Goal: Book appointment/travel/reservation

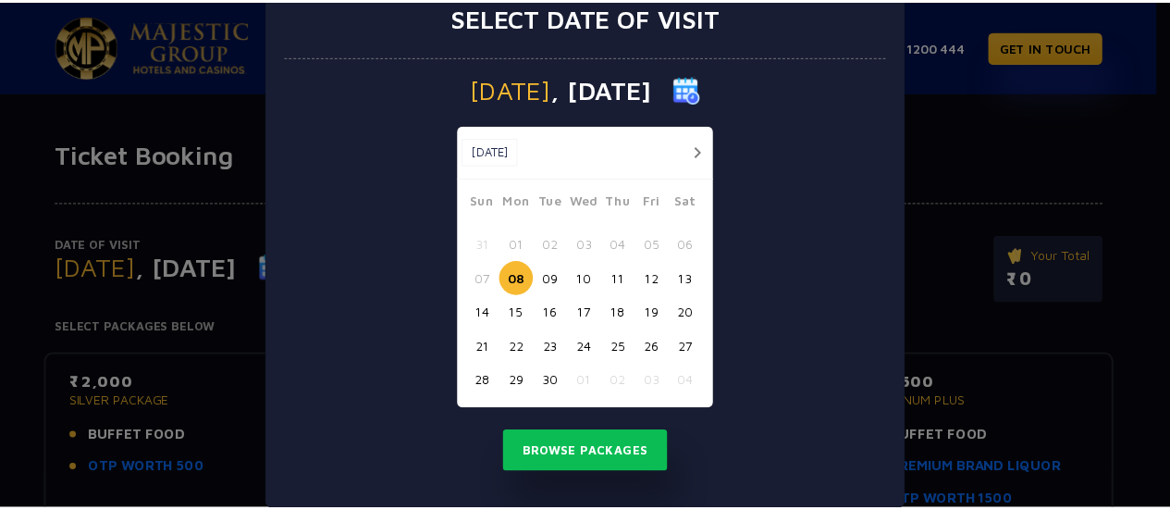
scroll to position [75, 0]
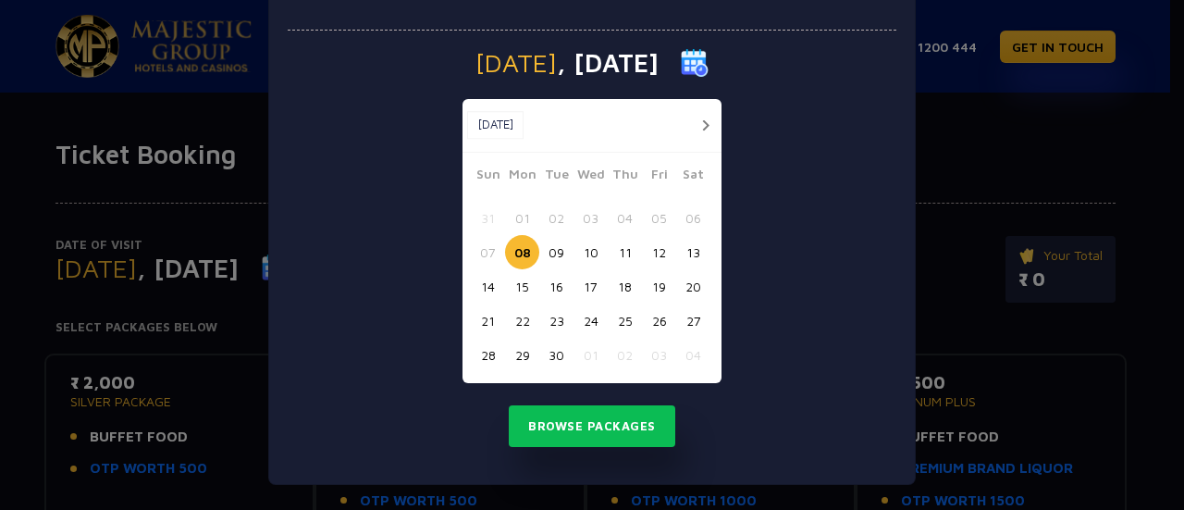
click at [657, 253] on button "12" at bounding box center [659, 252] width 34 height 34
click at [686, 252] on button "13" at bounding box center [693, 252] width 34 height 34
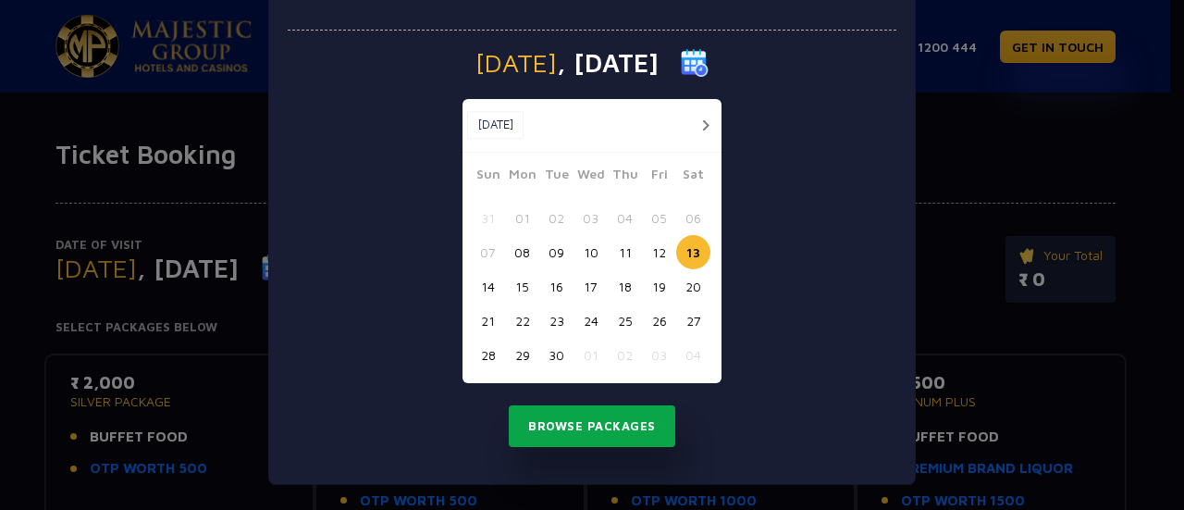
click at [552, 430] on button "Browse Packages" at bounding box center [592, 426] width 166 height 43
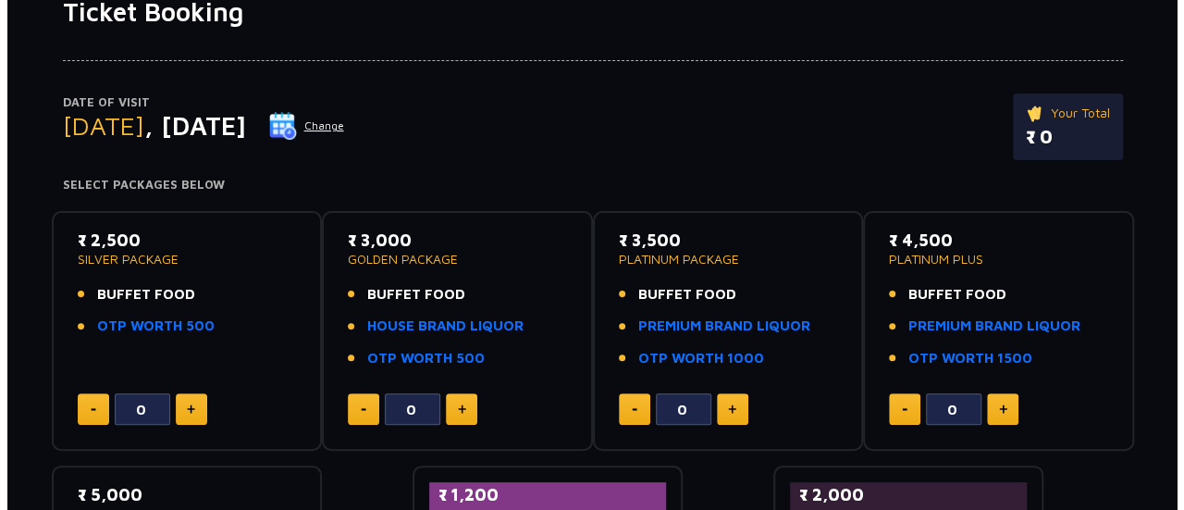
scroll to position [170, 0]
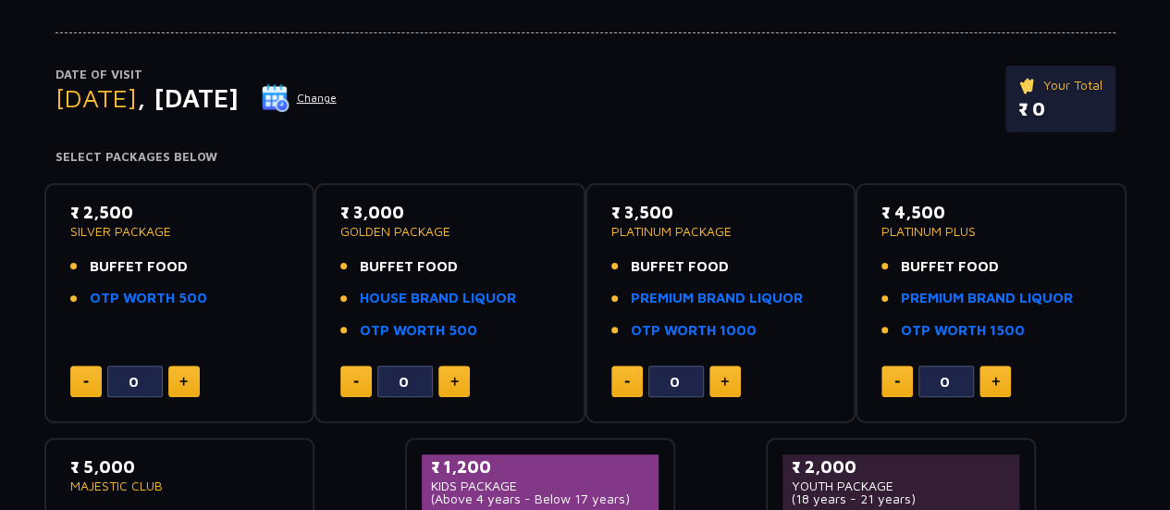
click at [338, 97] on button "Change" at bounding box center [299, 98] width 77 height 30
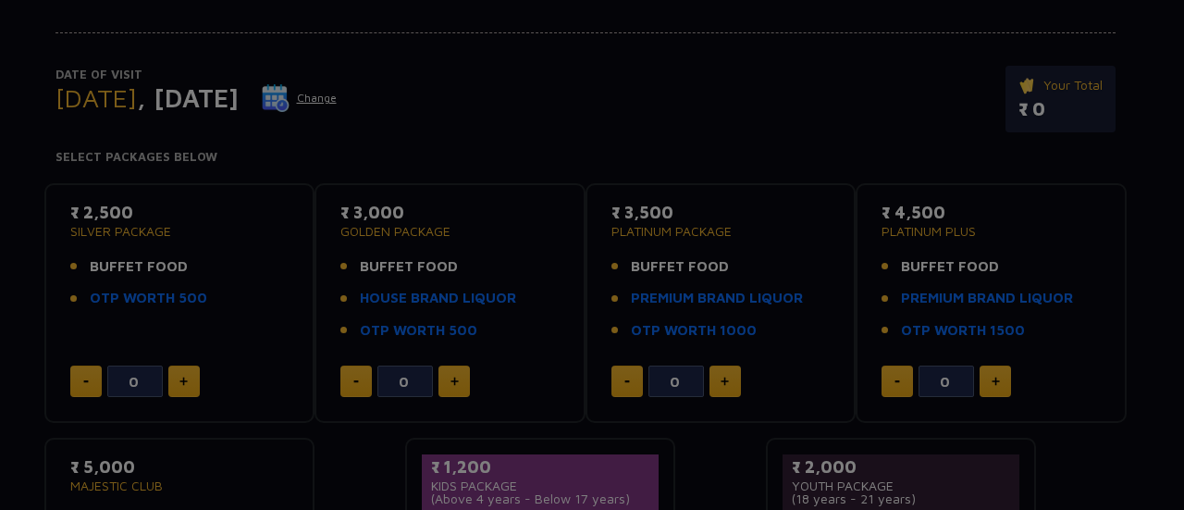
scroll to position [0, 0]
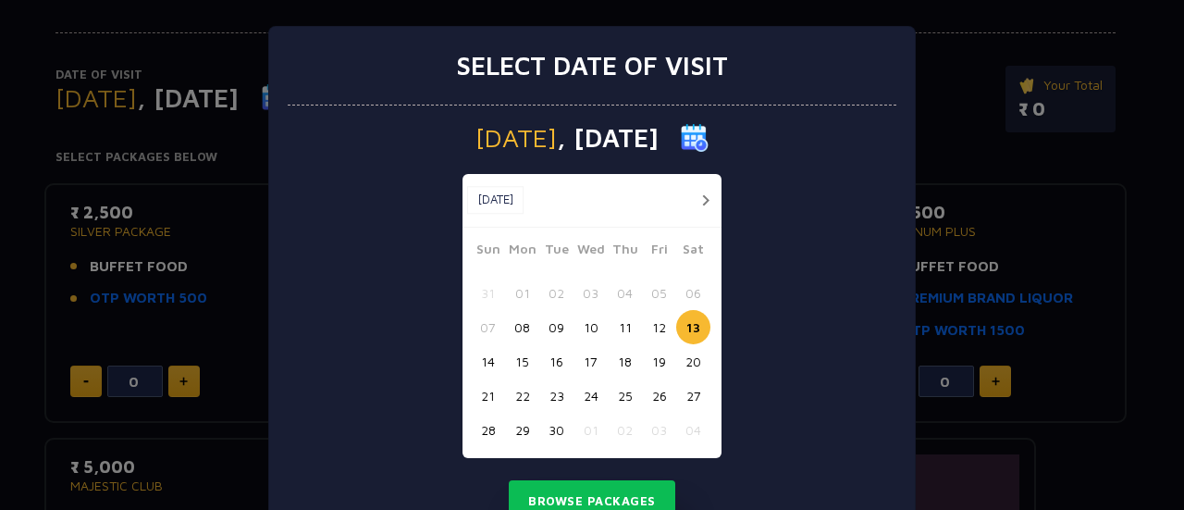
click at [477, 362] on button "14" at bounding box center [488, 361] width 34 height 34
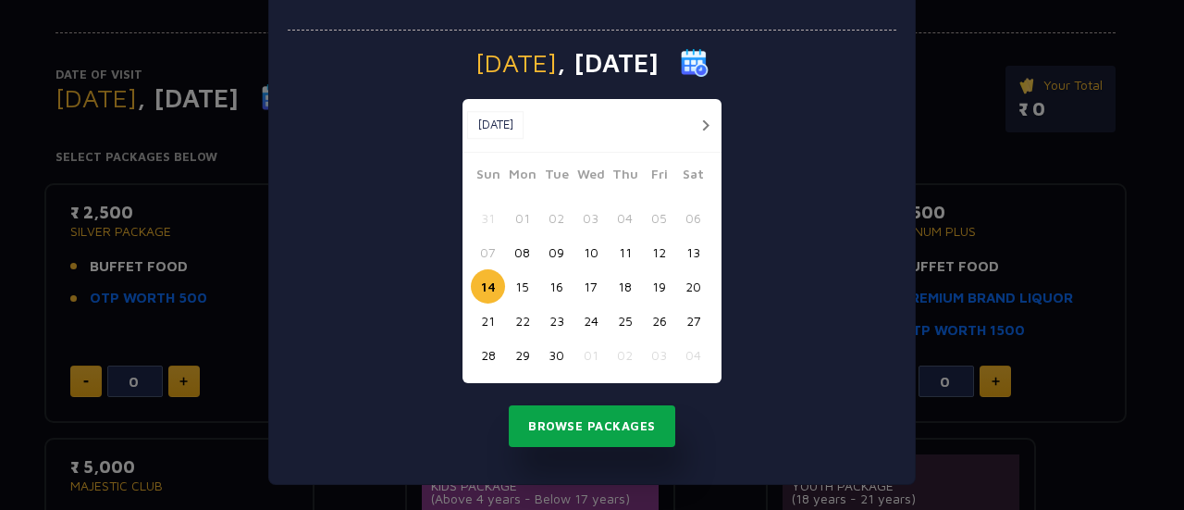
click at [611, 426] on button "Browse Packages" at bounding box center [592, 426] width 166 height 43
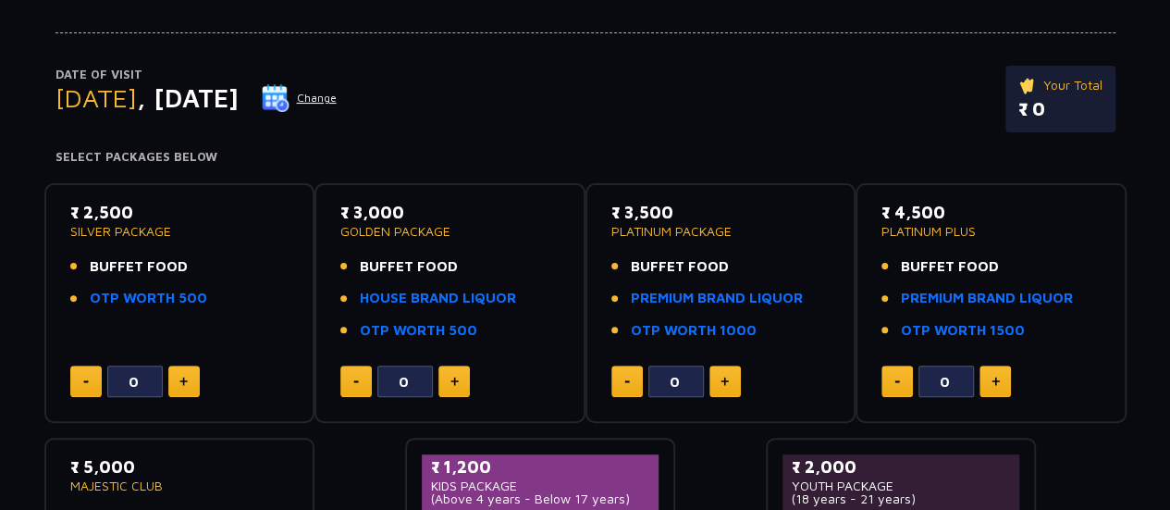
click at [338, 93] on button "Change" at bounding box center [299, 98] width 77 height 30
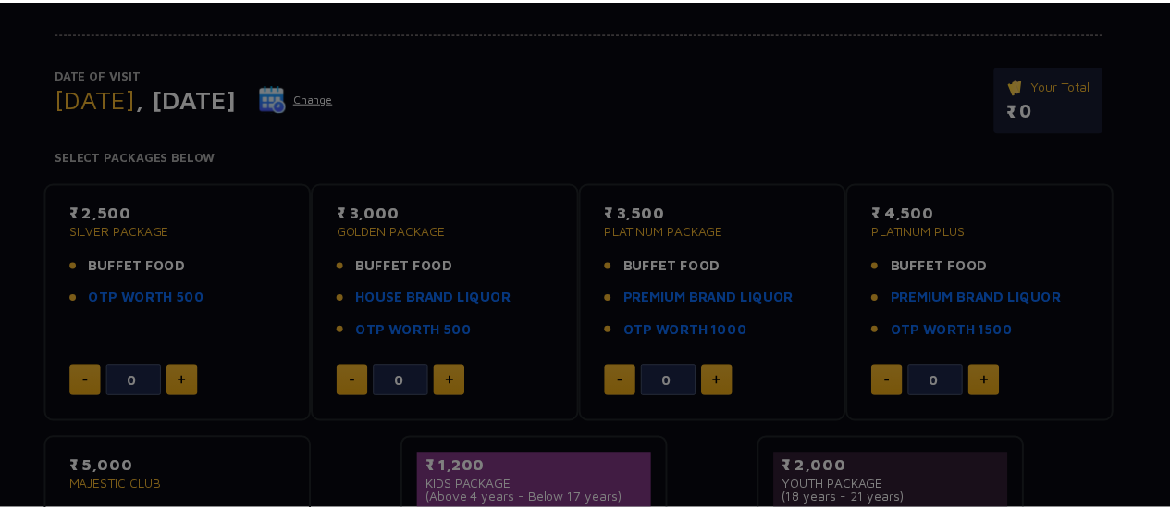
scroll to position [0, 0]
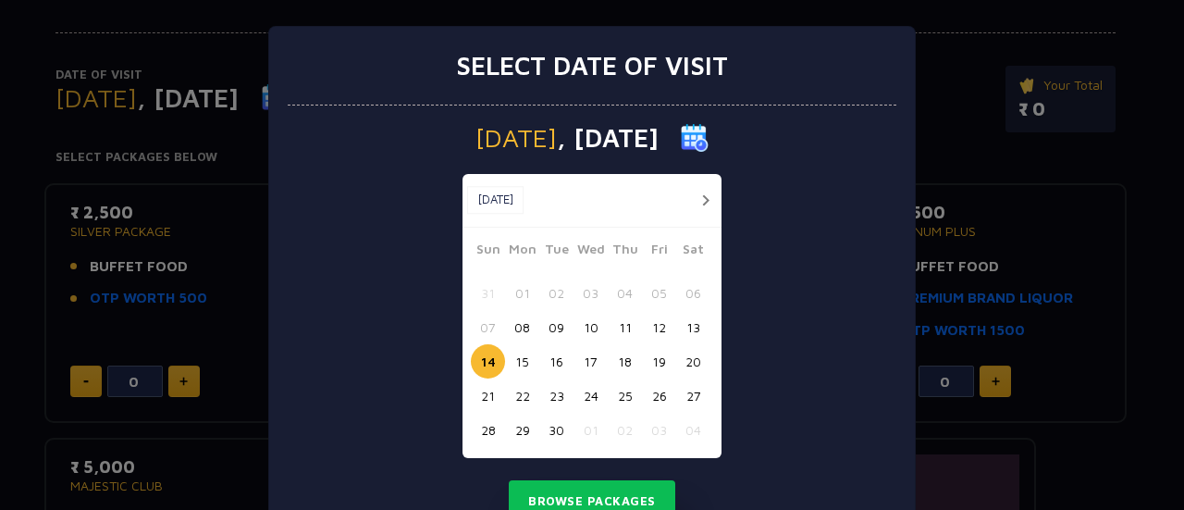
click at [520, 354] on button "15" at bounding box center [522, 361] width 34 height 34
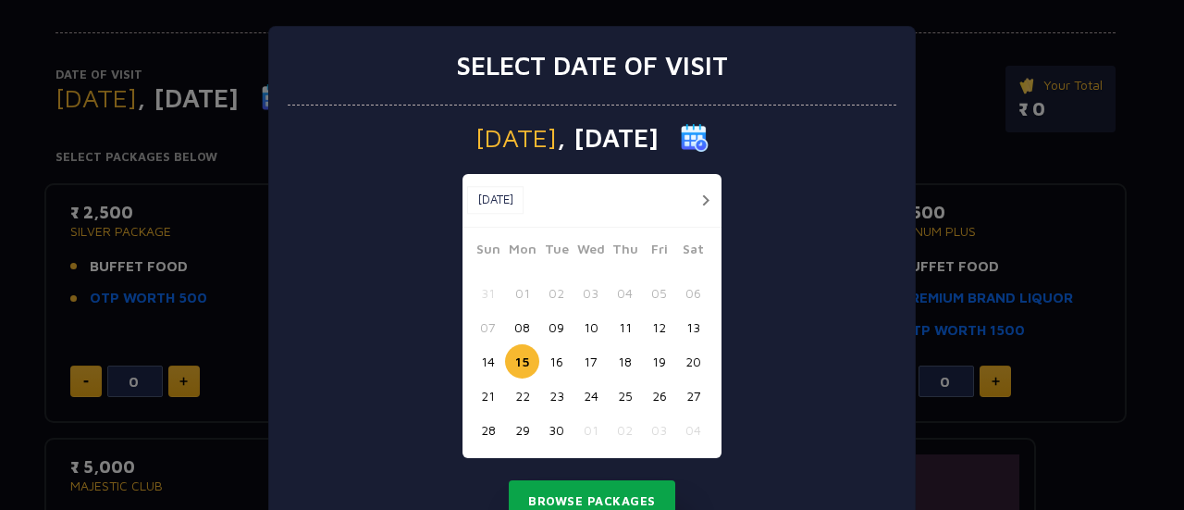
click at [550, 485] on button "Browse Packages" at bounding box center [592, 501] width 166 height 43
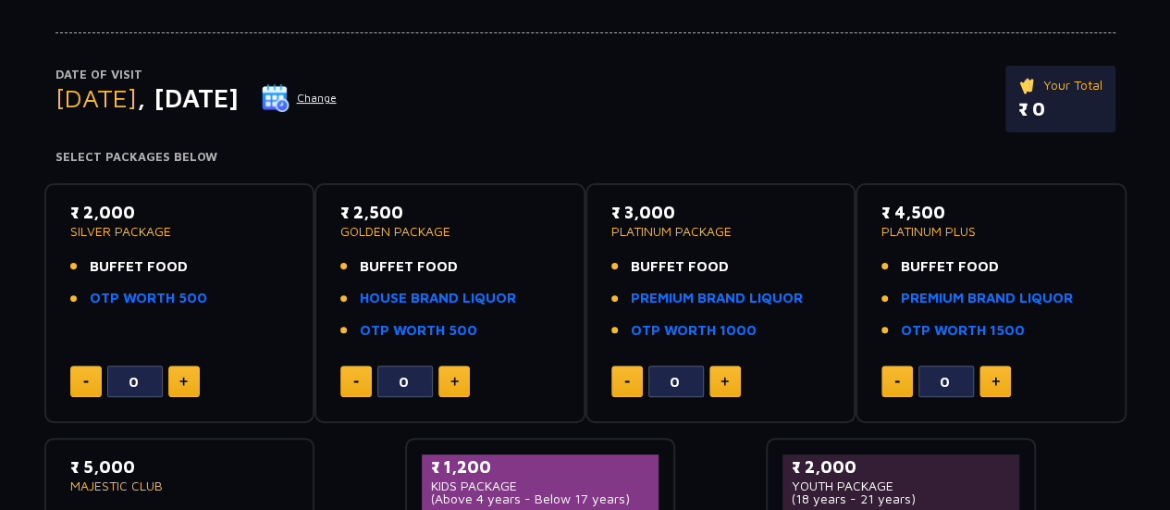
click at [1043, 97] on p "₹ 0" at bounding box center [1060, 109] width 84 height 28
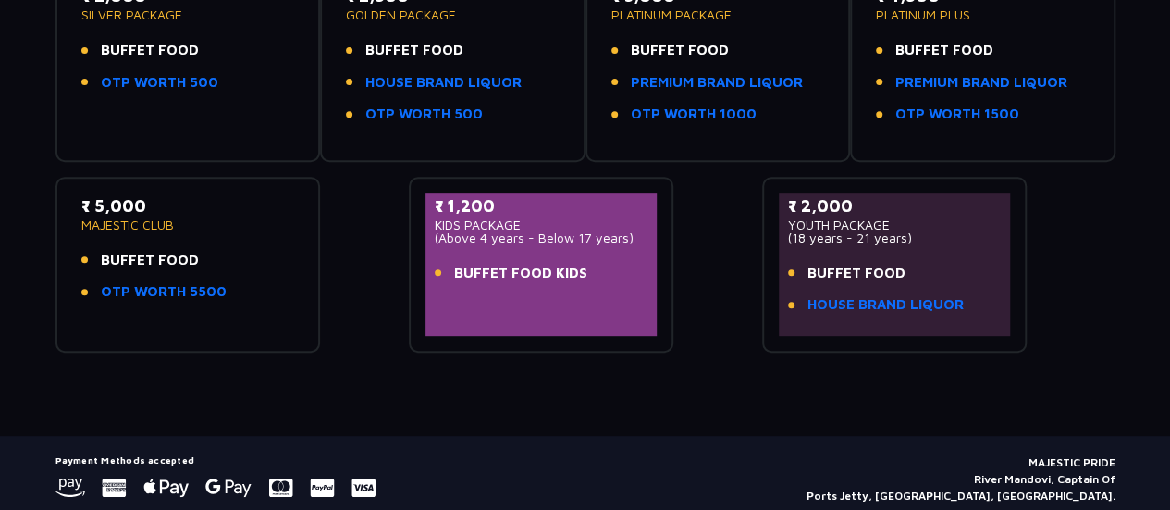
scroll to position [325, 0]
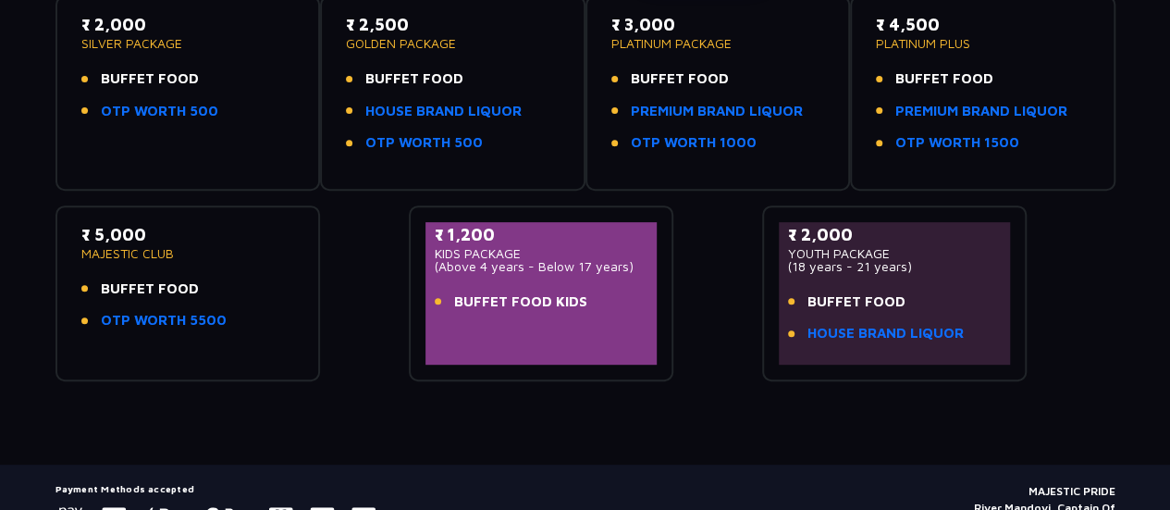
click at [125, 239] on p "₹ 5,000" at bounding box center [188, 234] width 214 height 25
click at [126, 239] on p "₹ 5,000" at bounding box center [188, 234] width 214 height 25
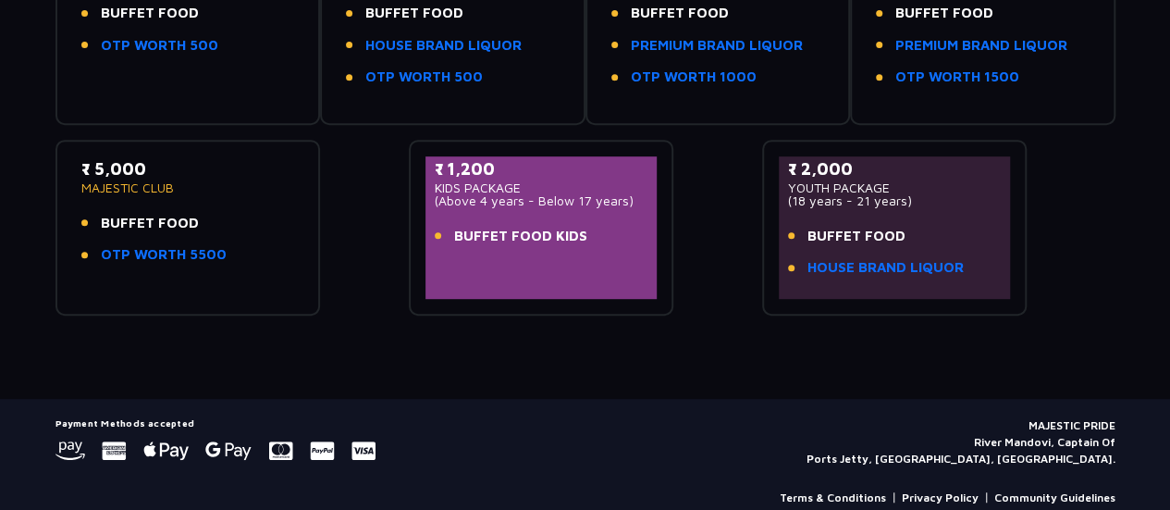
scroll to position [417, 0]
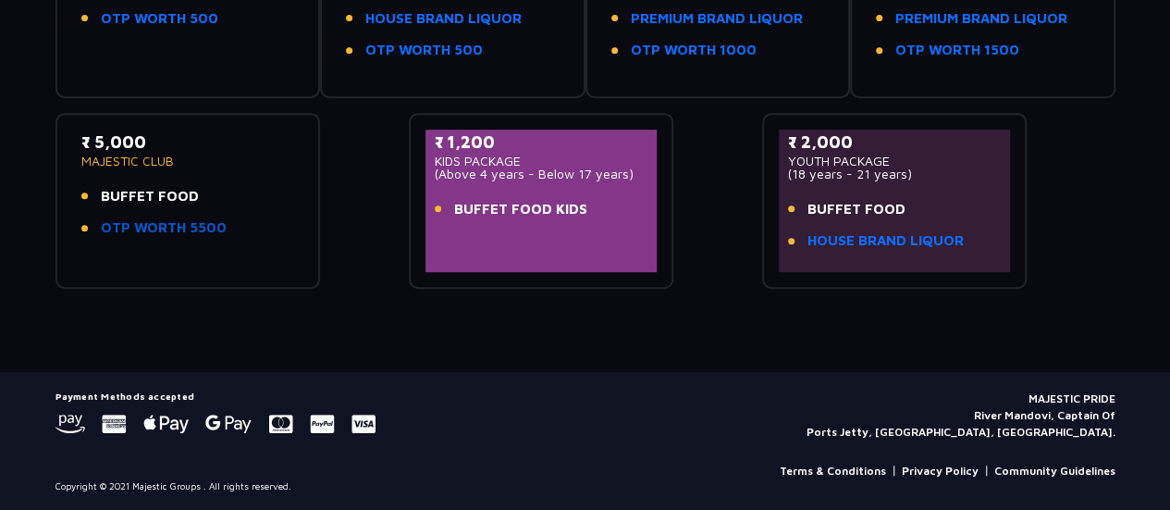
click at [168, 220] on link "OTP WORTH 5500" at bounding box center [164, 227] width 126 height 21
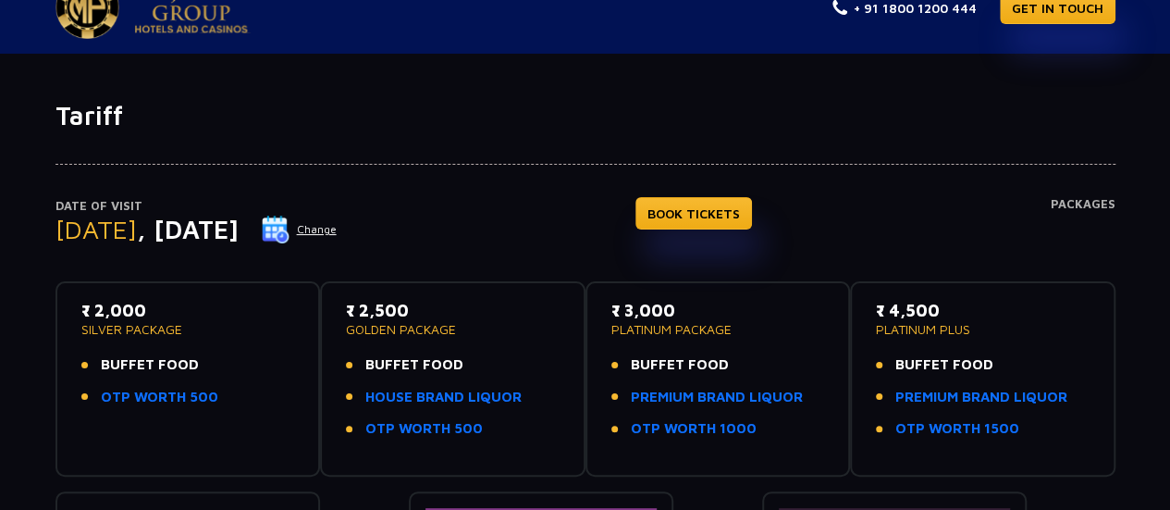
scroll to position [0, 0]
